Goal: Information Seeking & Learning: Learn about a topic

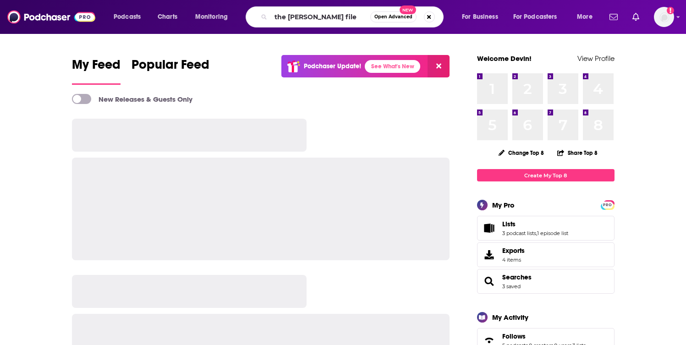
type input "the [PERSON_NAME] file"
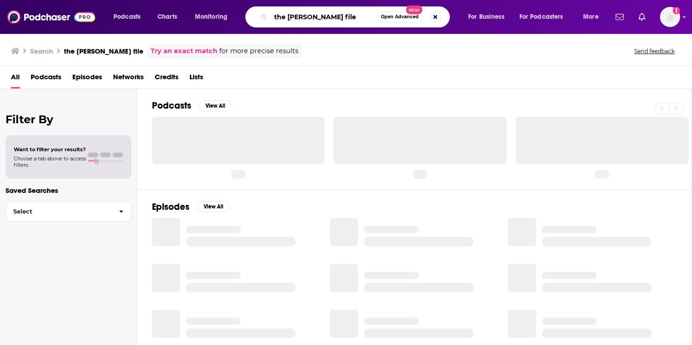
drag, startPoint x: 323, startPoint y: 20, endPoint x: 260, endPoint y: 19, distance: 63.7
click at [260, 19] on div "the [PERSON_NAME] file Open Advanced New" at bounding box center [347, 16] width 205 height 21
click at [359, 21] on input "the [PERSON_NAME] file" at bounding box center [324, 17] width 106 height 15
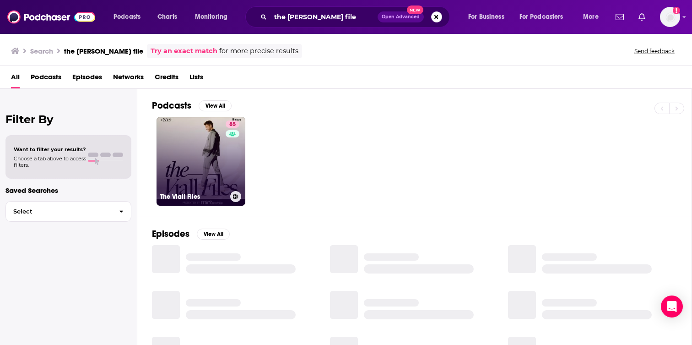
click at [206, 159] on link "85 The [PERSON_NAME] Files" at bounding box center [201, 161] width 89 height 89
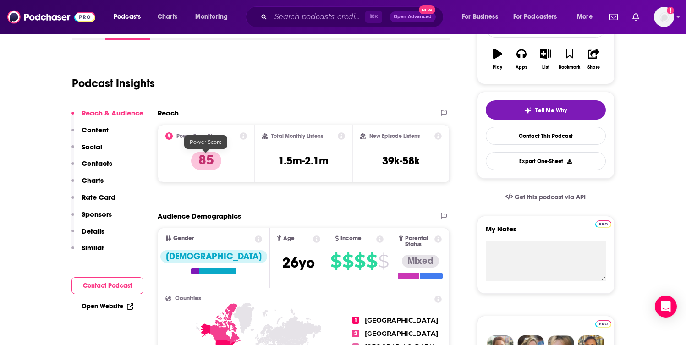
scroll to position [158, 0]
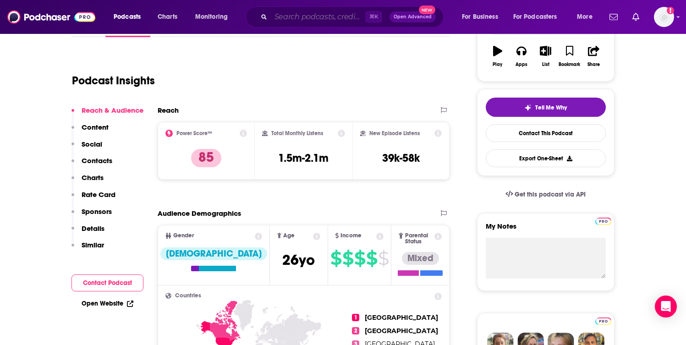
click at [303, 13] on input "Search podcasts, credits, & more..." at bounding box center [318, 17] width 94 height 15
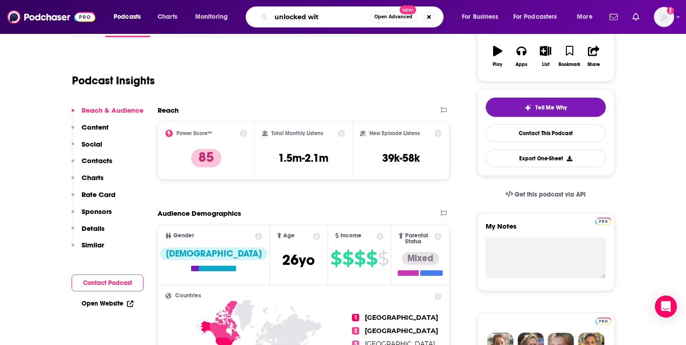
type input "unlocked with"
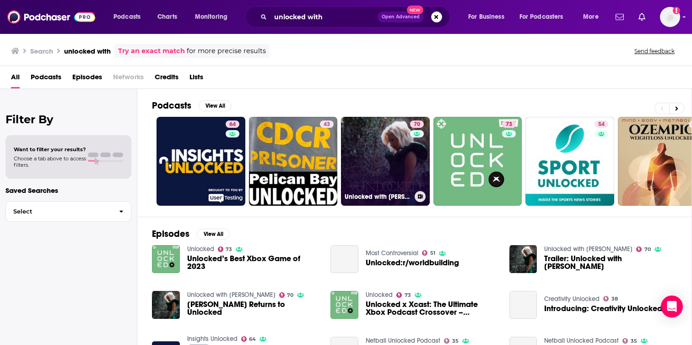
click at [392, 134] on link "70 Unlocked with [PERSON_NAME]" at bounding box center [385, 161] width 89 height 89
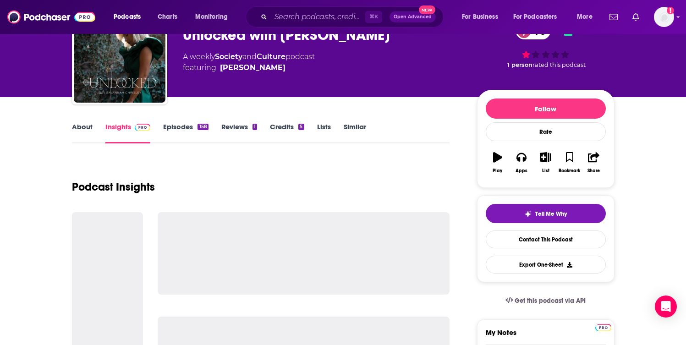
scroll to position [59, 0]
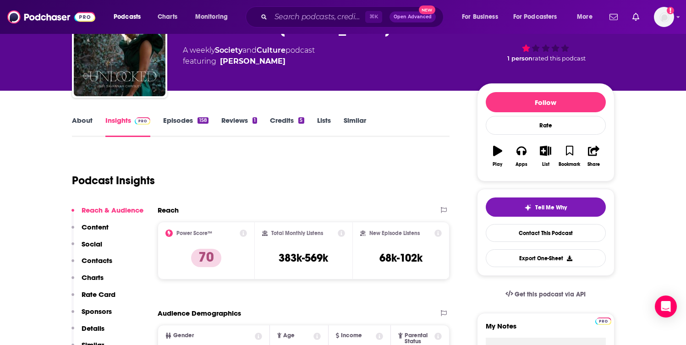
click at [317, 29] on div "Podcasts Charts Monitoring ⌘ K Open Advanced New For Business For Podcasters Mo…" at bounding box center [343, 17] width 686 height 34
click at [316, 19] on input "Search podcasts, credits, & more..." at bounding box center [318, 17] width 94 height 15
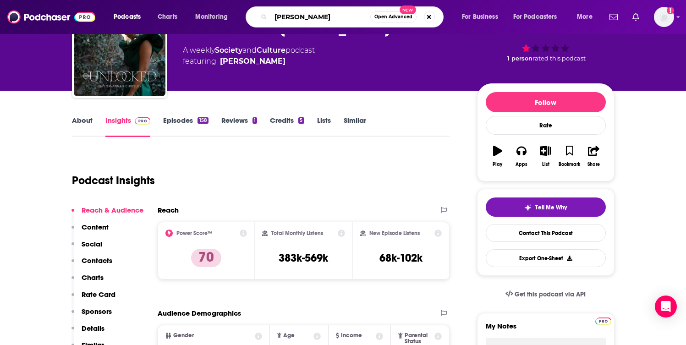
type input "[PERSON_NAME]"
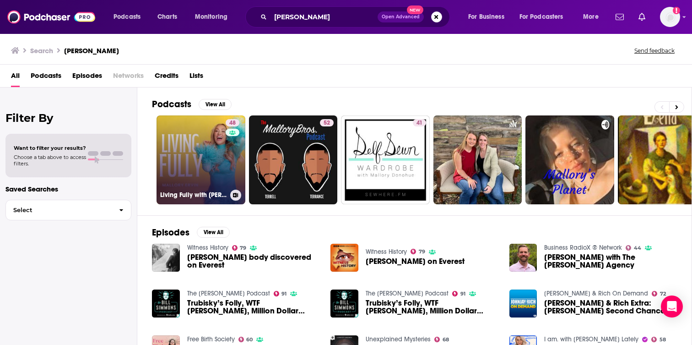
click at [221, 156] on link "48 Living Fully with [PERSON_NAME]" at bounding box center [201, 159] width 89 height 89
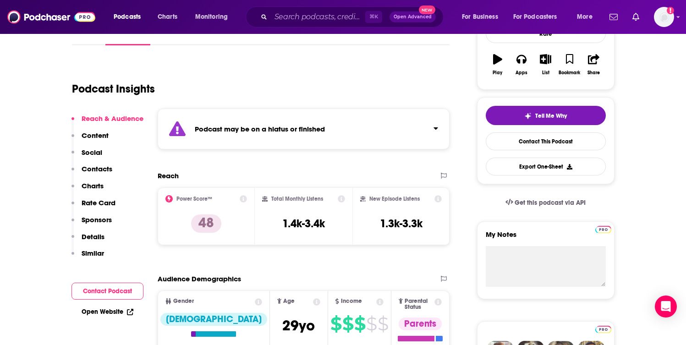
scroll to position [98, 0]
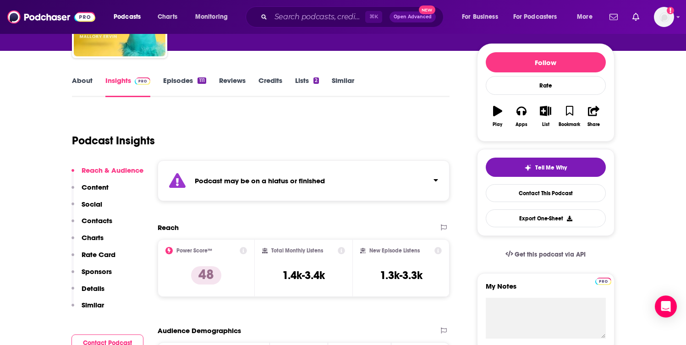
click at [235, 88] on link "Reviews" at bounding box center [232, 86] width 27 height 21
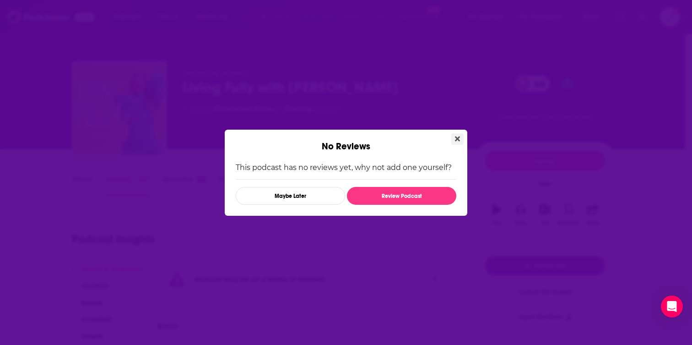
click at [462, 142] on button "Close" at bounding box center [458, 138] width 12 height 11
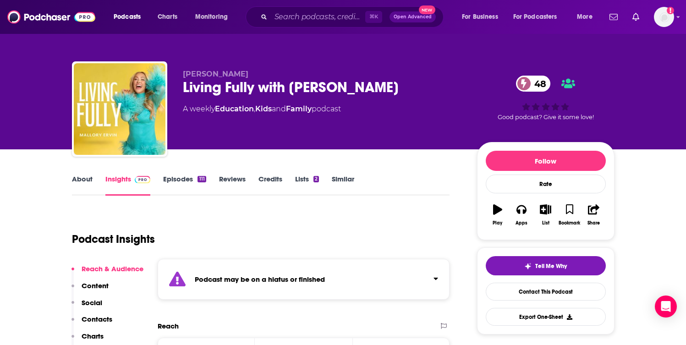
click at [180, 181] on link "Episodes 111" at bounding box center [184, 184] width 43 height 21
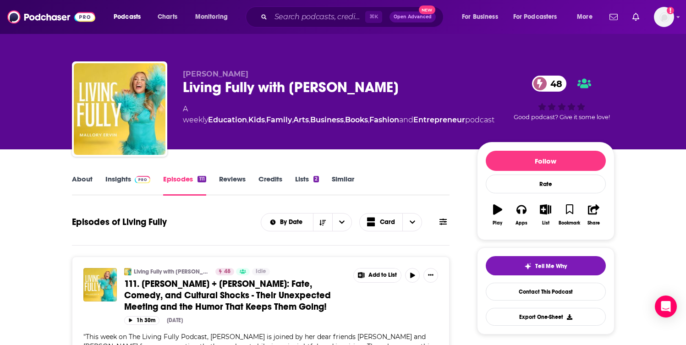
click at [81, 177] on link "About" at bounding box center [82, 184] width 21 height 21
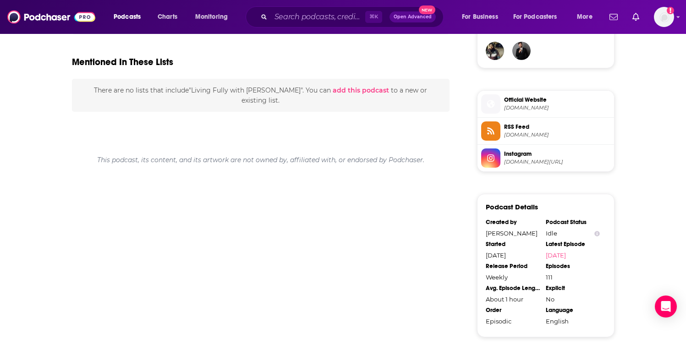
scroll to position [689, 0]
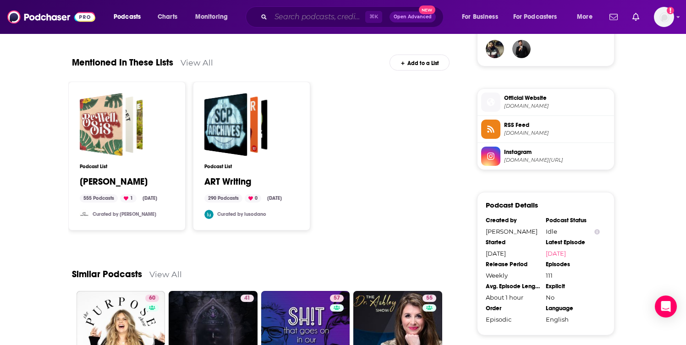
click at [295, 16] on input "Search podcasts, credits, & more..." at bounding box center [318, 17] width 94 height 15
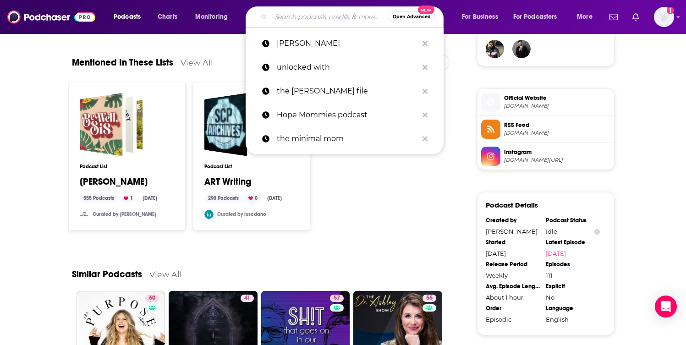
paste input "Front Row Seat with [PERSON_NAME]"
type input "Front Row Seat with [PERSON_NAME]"
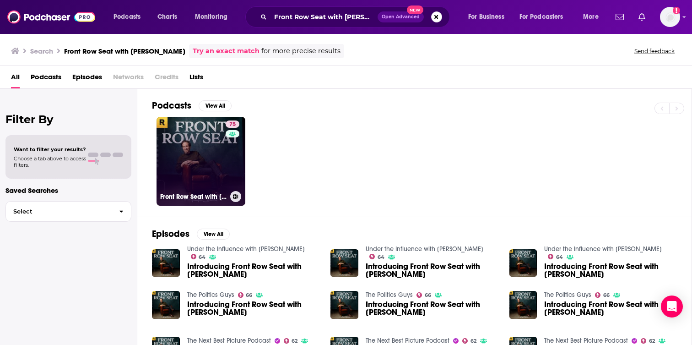
click at [184, 144] on link "75 Front Row Seat with [PERSON_NAME]" at bounding box center [201, 161] width 89 height 89
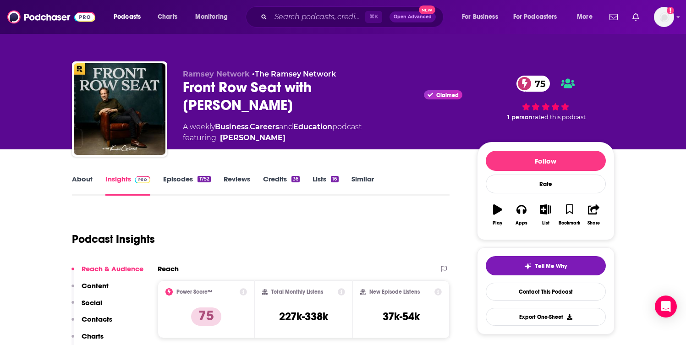
click at [84, 175] on link "About" at bounding box center [82, 184] width 21 height 21
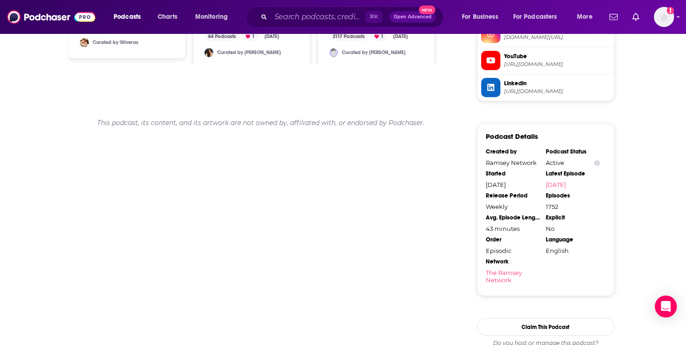
scroll to position [877, 0]
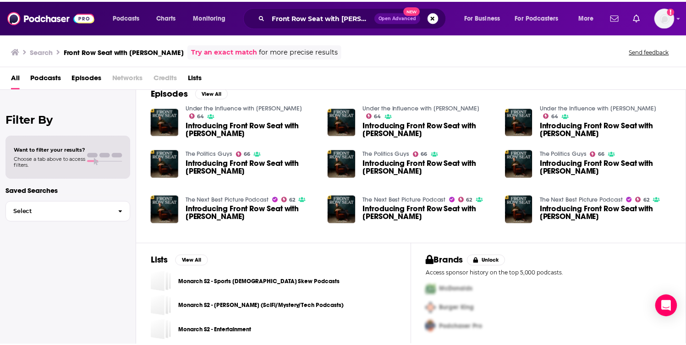
scroll to position [146, 0]
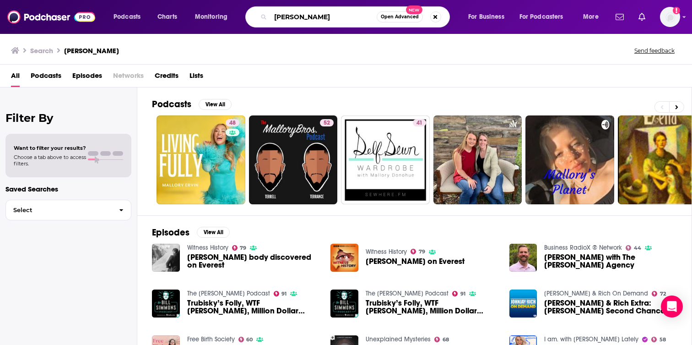
drag, startPoint x: 326, startPoint y: 21, endPoint x: 198, endPoint y: 16, distance: 127.4
click at [198, 16] on div "Podcasts Charts Monitoring [PERSON_NAME] Open Advanced New For Business For Pod…" at bounding box center [357, 16] width 501 height 21
type input "in good faith"
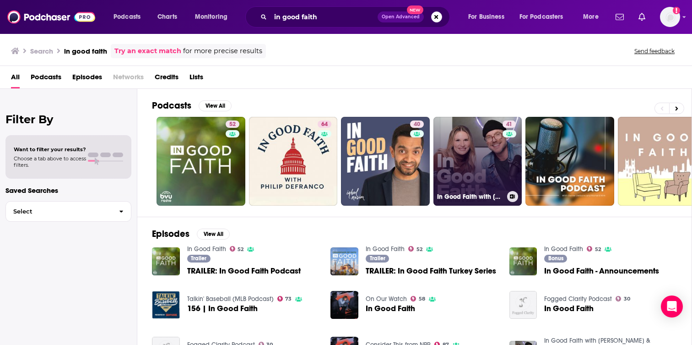
click at [464, 166] on link "41 In Good Faith with [PERSON_NAME] & [PERSON_NAME]" at bounding box center [478, 161] width 89 height 89
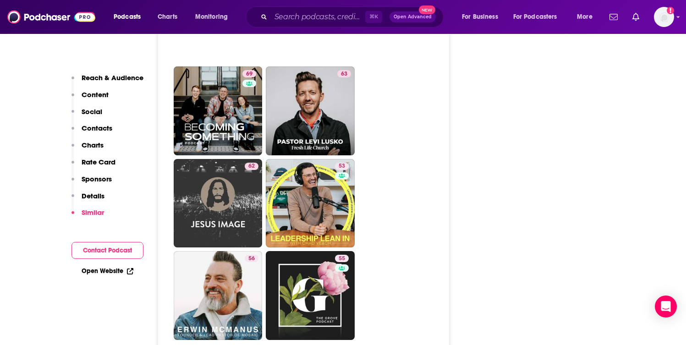
scroll to position [2456, 0]
